Goal: Navigation & Orientation: Find specific page/section

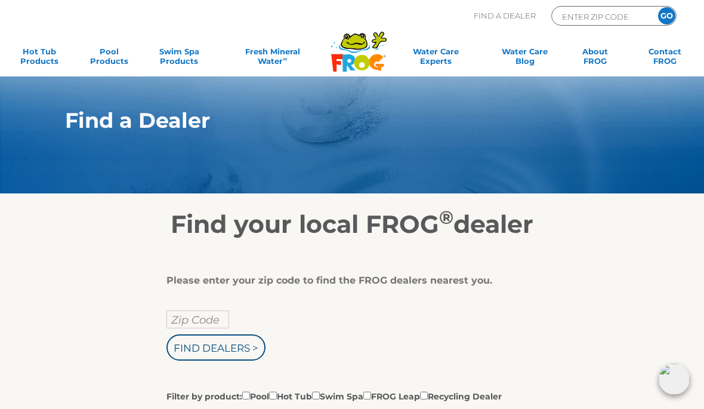
click at [211, 321] on input "Zip Code" at bounding box center [198, 319] width 63 height 18
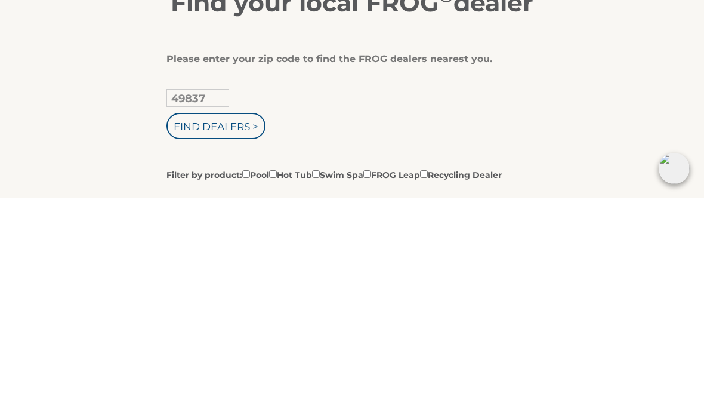
type input "49837"
click at [248, 323] on input "Find Dealers >" at bounding box center [216, 336] width 99 height 26
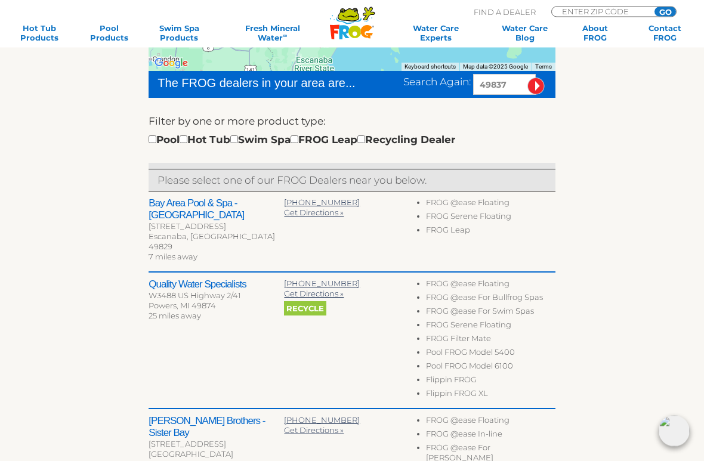
scroll to position [302, 0]
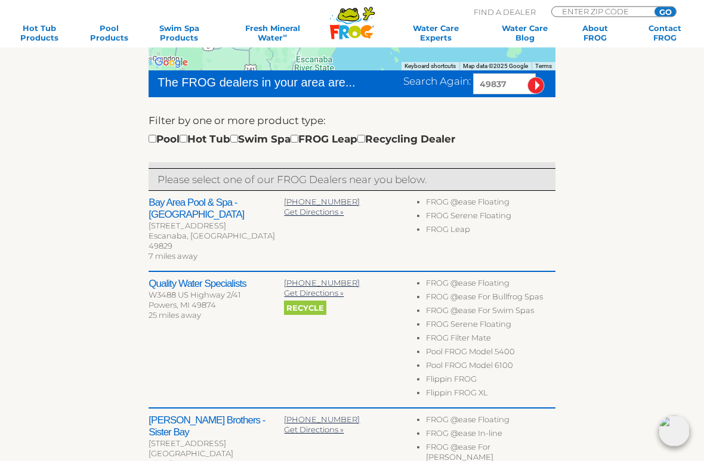
click at [246, 175] on p "Please select one of our FROG Dealers near you below." at bounding box center [352, 180] width 389 height 16
click at [187, 141] on input "checkbox" at bounding box center [184, 139] width 8 height 8
checkbox input "true"
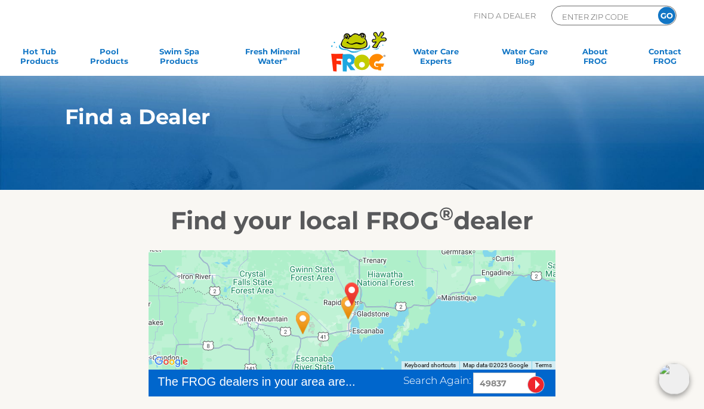
scroll to position [4, 0]
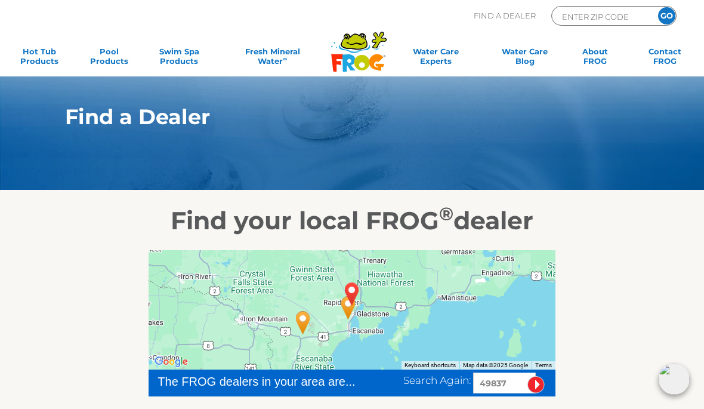
click at [455, 295] on div at bounding box center [352, 309] width 406 height 119
click at [458, 294] on div at bounding box center [352, 309] width 406 height 119
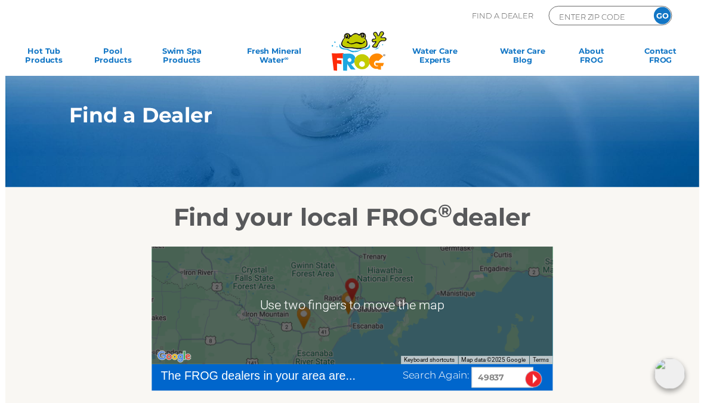
scroll to position [0, 0]
